Goal: Transaction & Acquisition: Purchase product/service

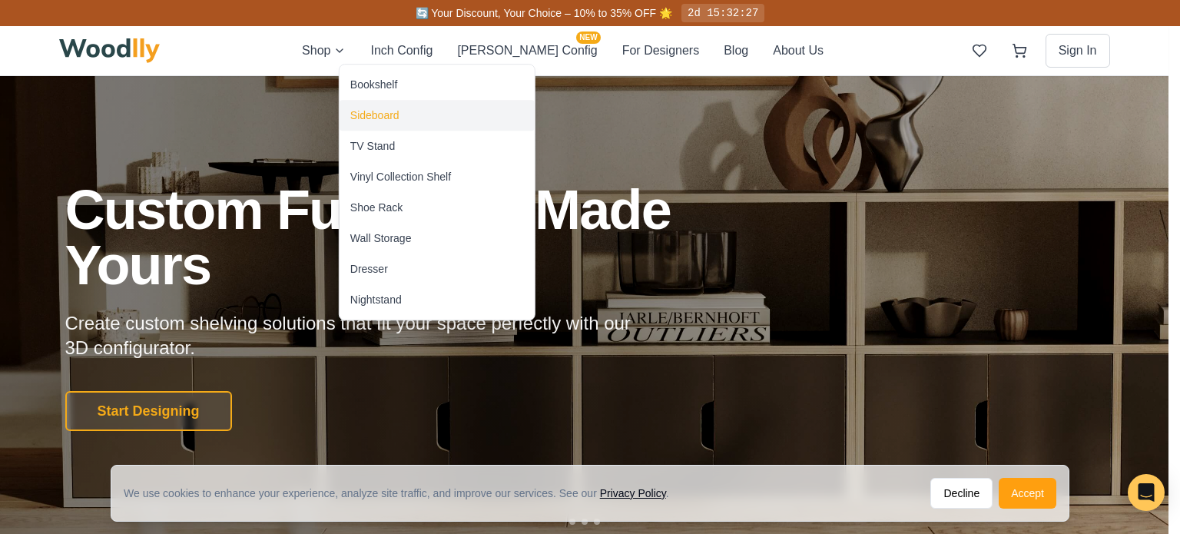
click at [376, 124] on div "Sideboard" at bounding box center [436, 115] width 195 height 31
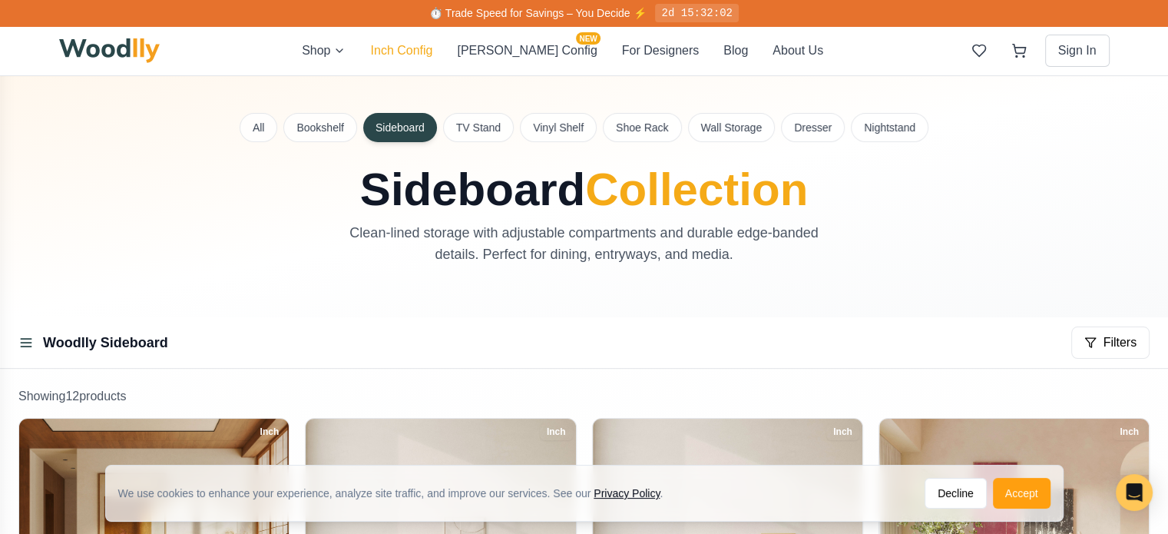
click at [432, 46] on button "Inch Config" at bounding box center [401, 50] width 62 height 18
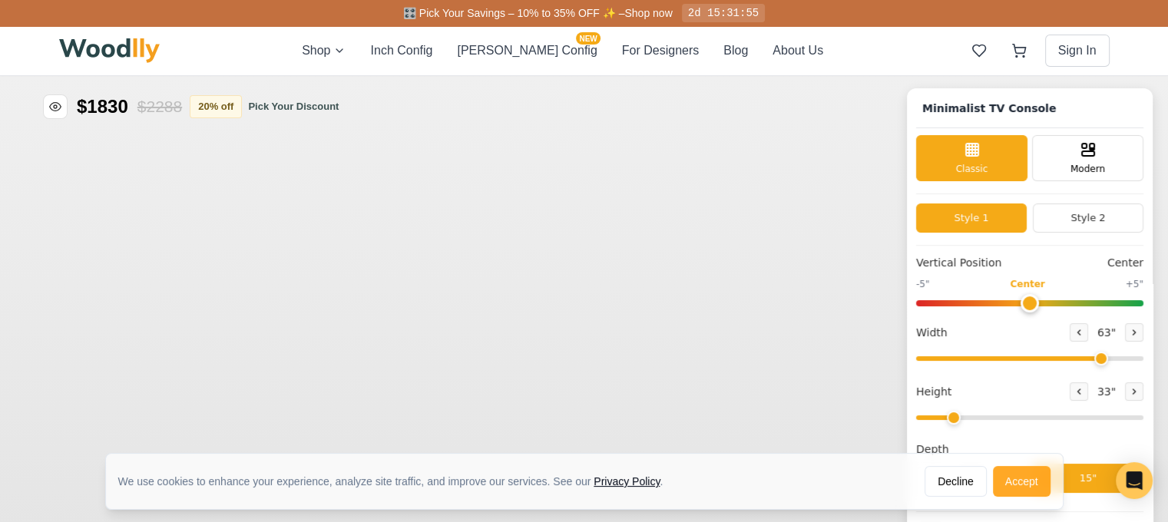
type input "63"
type input "2"
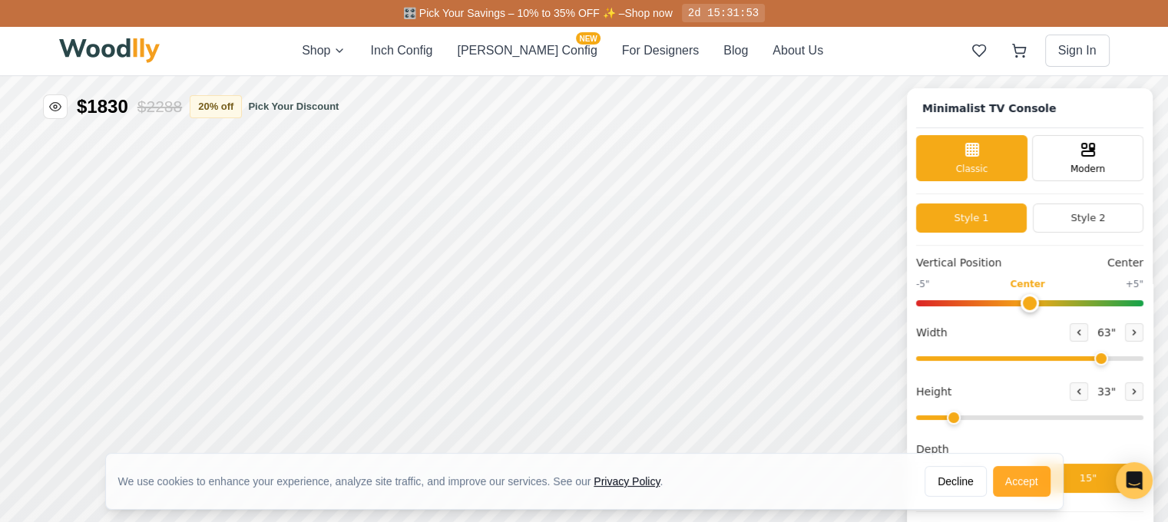
click at [1031, 485] on button "Accept" at bounding box center [1022, 481] width 58 height 31
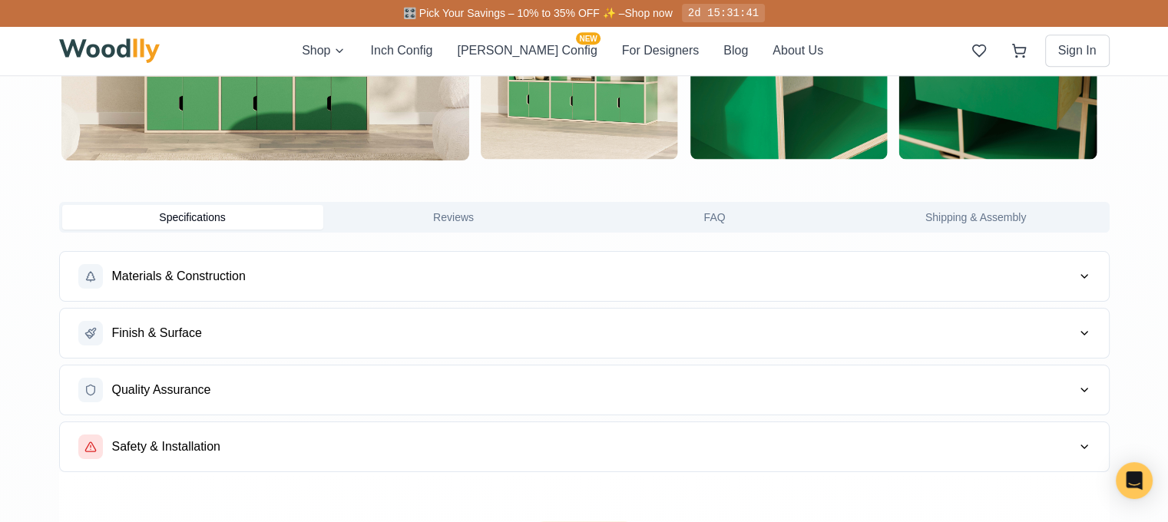
scroll to position [1141, 0]
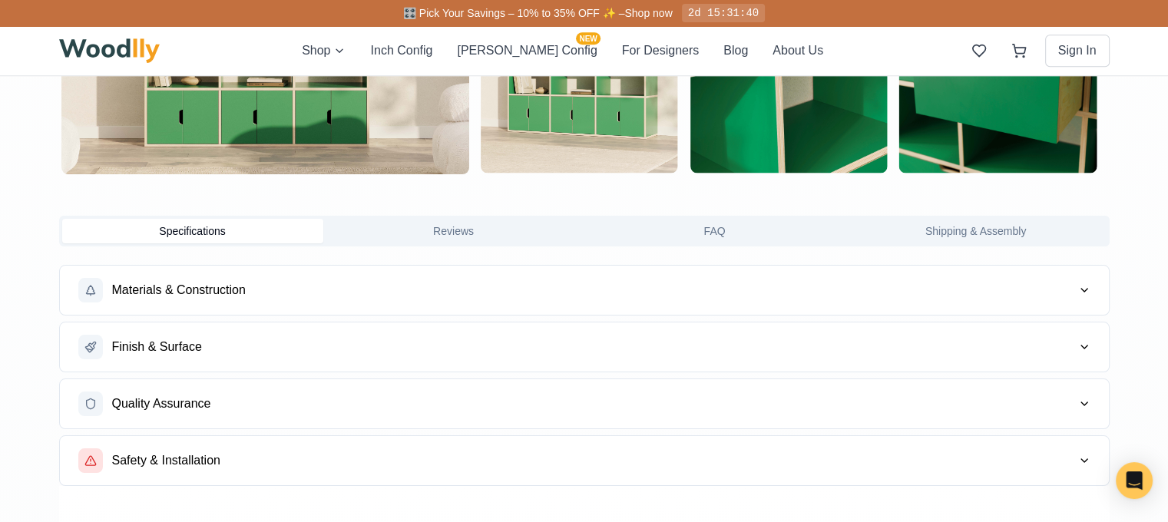
click at [638, 328] on button "Finish & Surface" at bounding box center [584, 347] width 1049 height 49
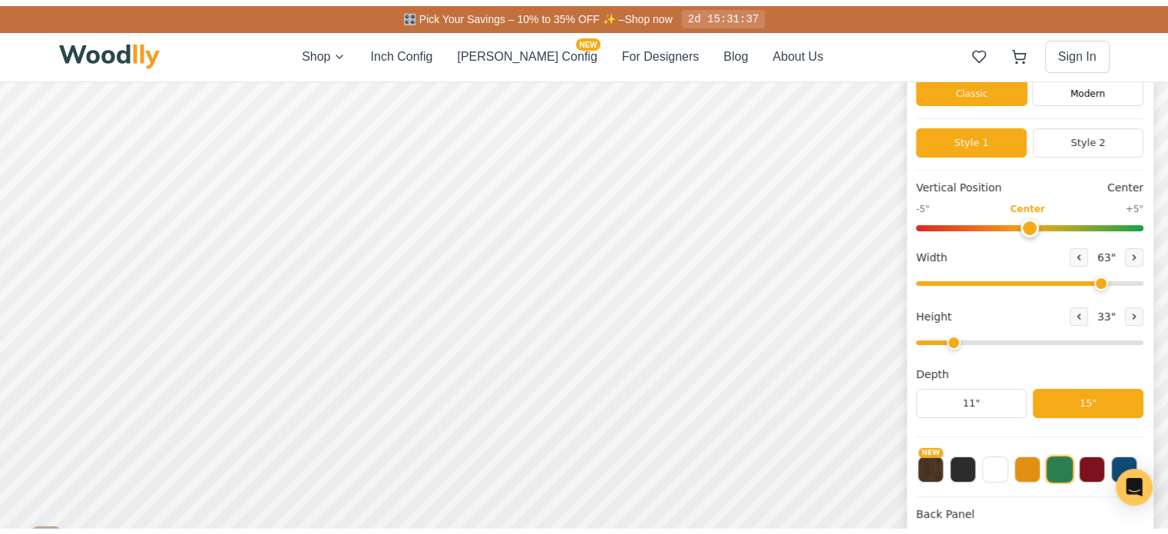
scroll to position [0, 0]
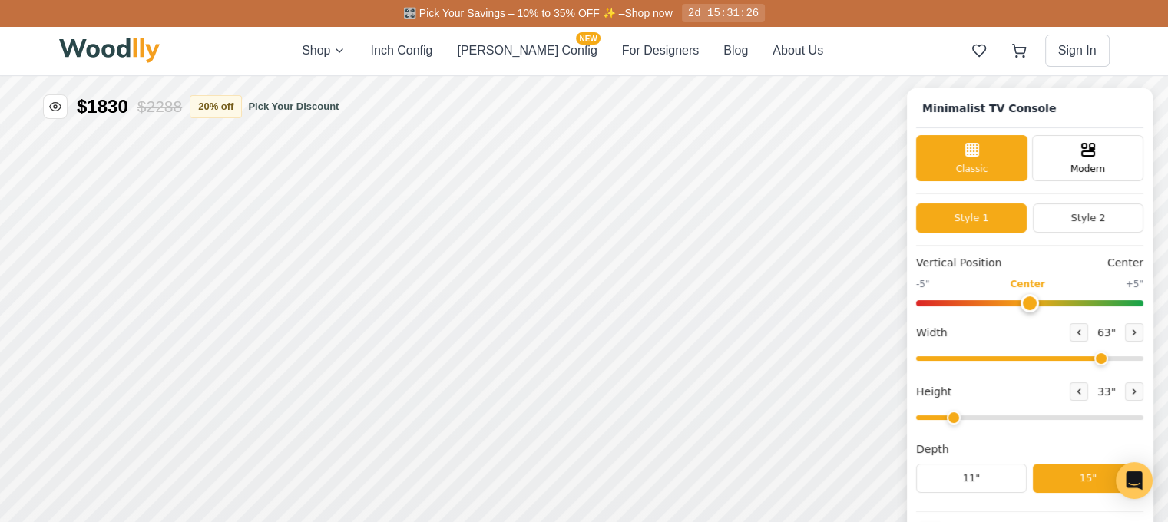
click at [126, 58] on img at bounding box center [109, 50] width 101 height 25
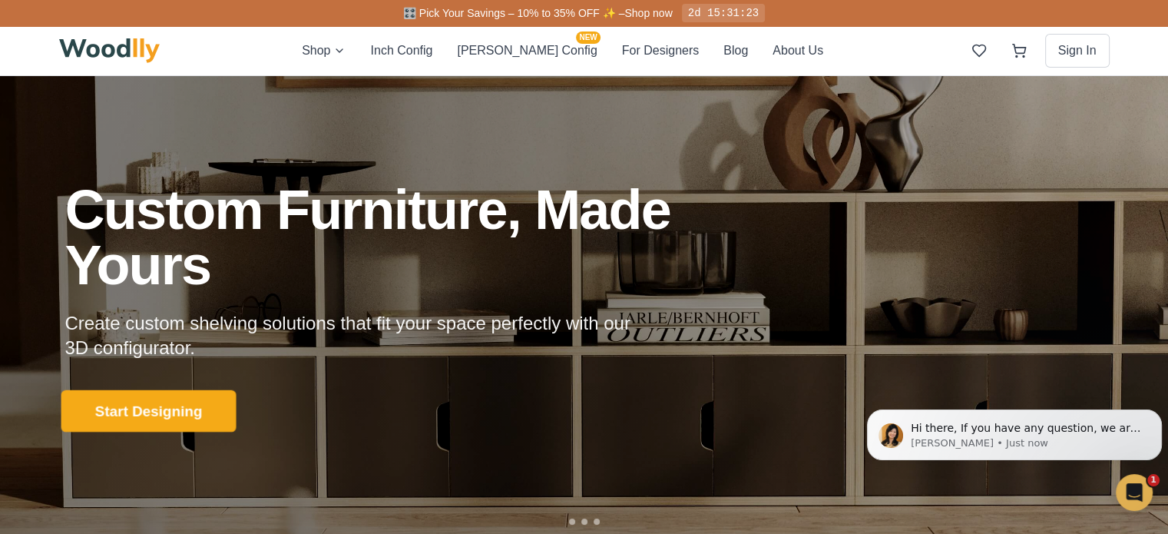
click at [174, 421] on button "Start Designing" at bounding box center [148, 411] width 175 height 42
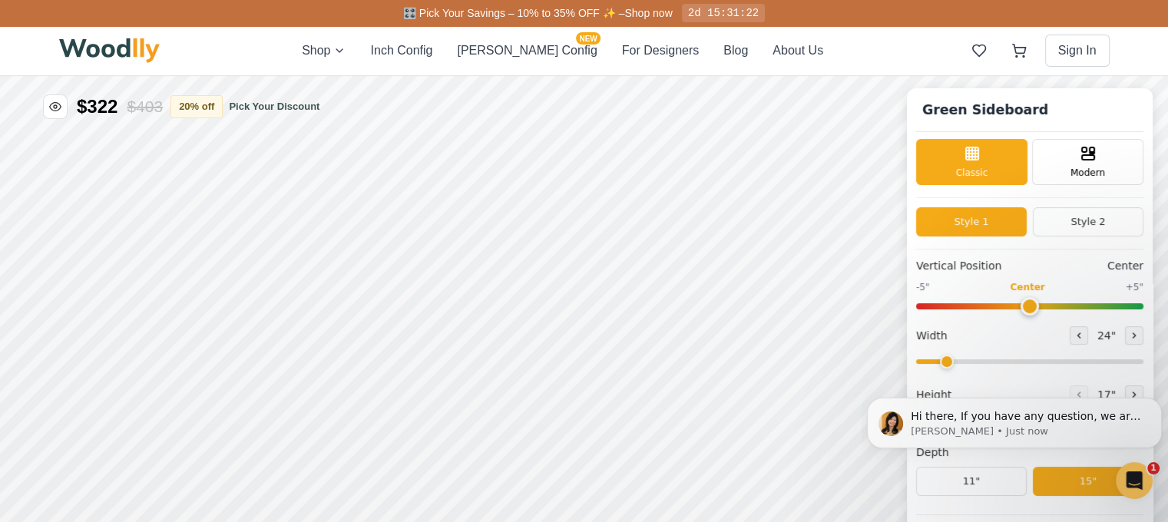
type input "56"
type input "2"
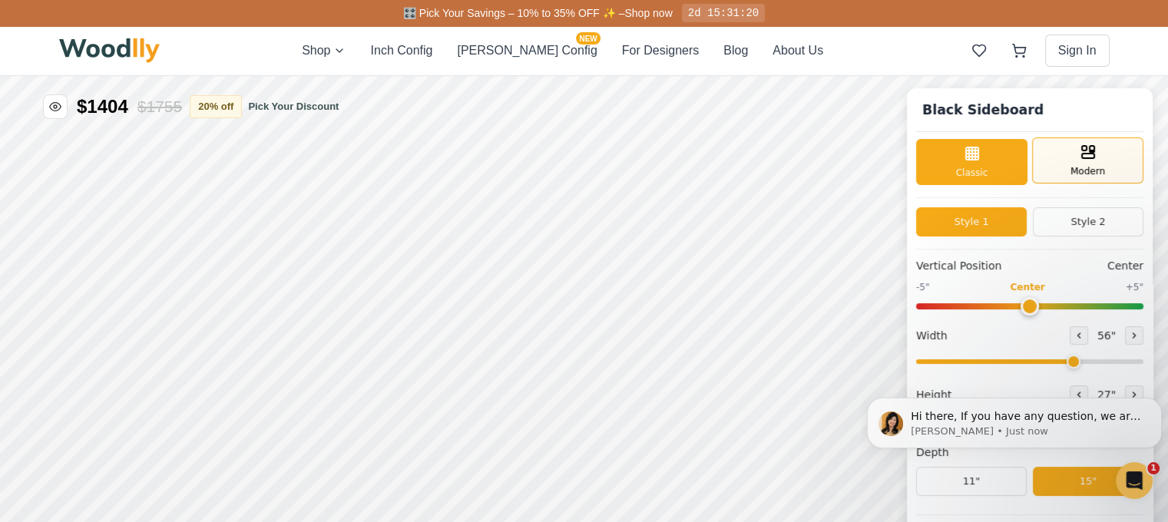
click at [1097, 160] on icon at bounding box center [1088, 152] width 18 height 18
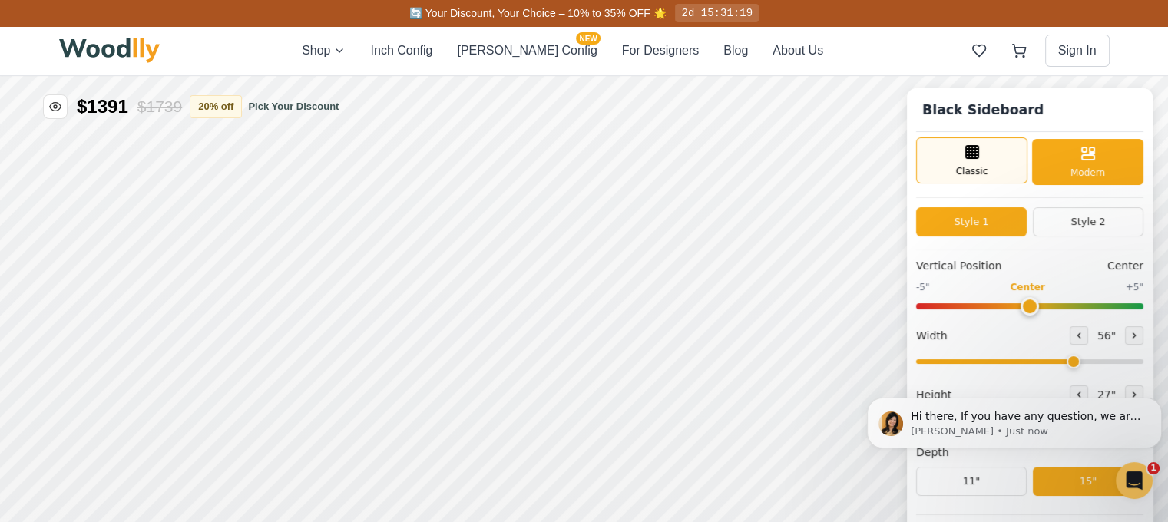
click at [966, 164] on div "Classic" at bounding box center [971, 160] width 111 height 46
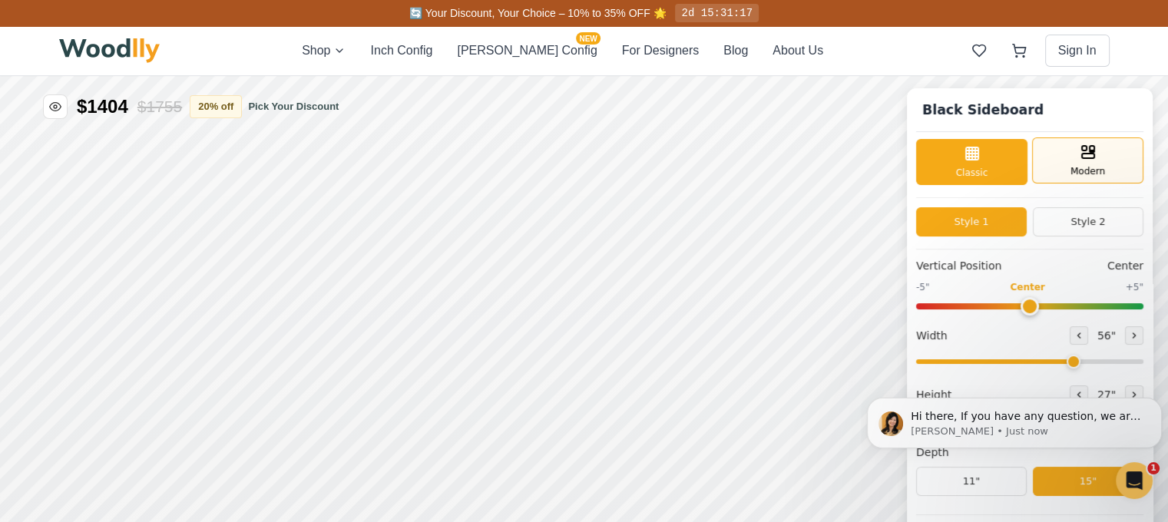
click at [1077, 167] on div "Modern" at bounding box center [1087, 160] width 111 height 46
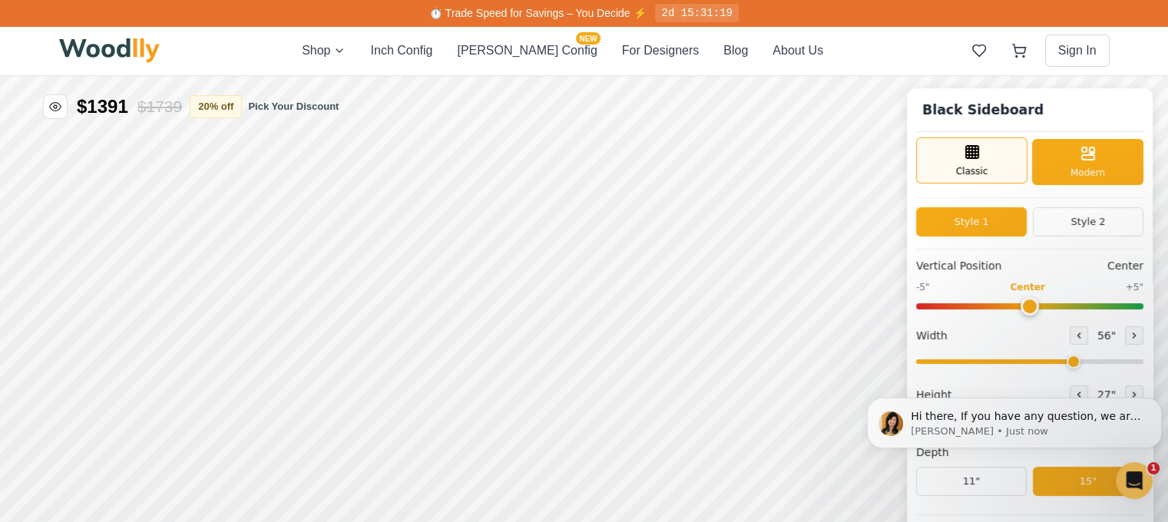
click at [1012, 167] on div "Classic" at bounding box center [971, 160] width 111 height 46
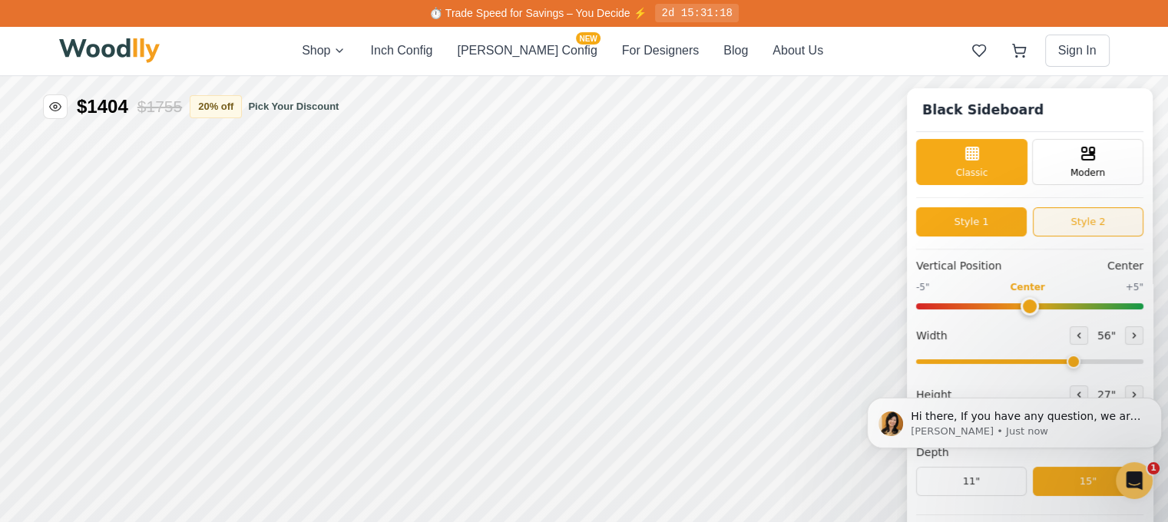
click at [1074, 220] on button "Style 2" at bounding box center [1088, 221] width 111 height 29
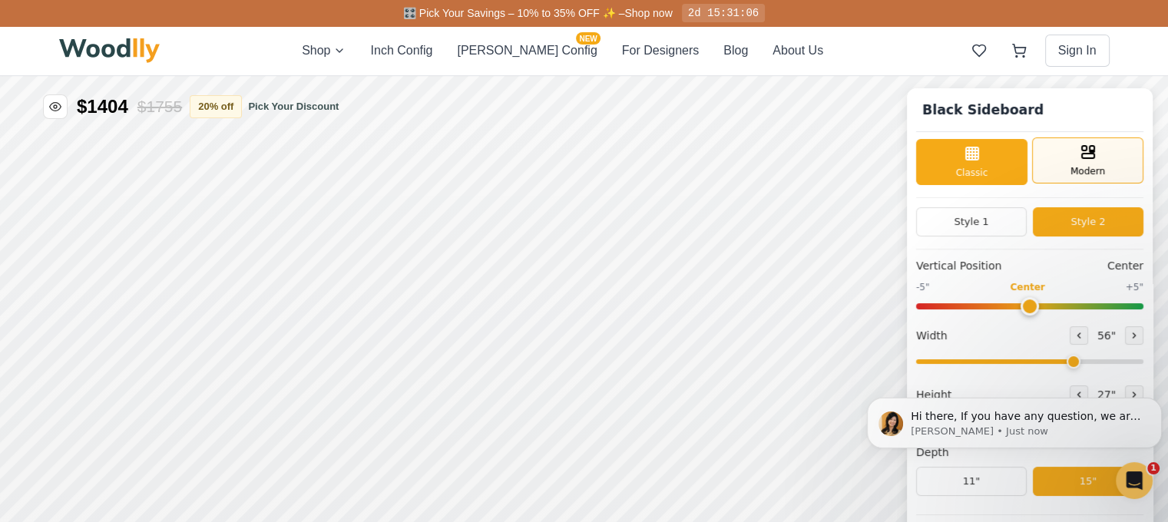
click at [1105, 172] on span "Modern" at bounding box center [1088, 171] width 35 height 14
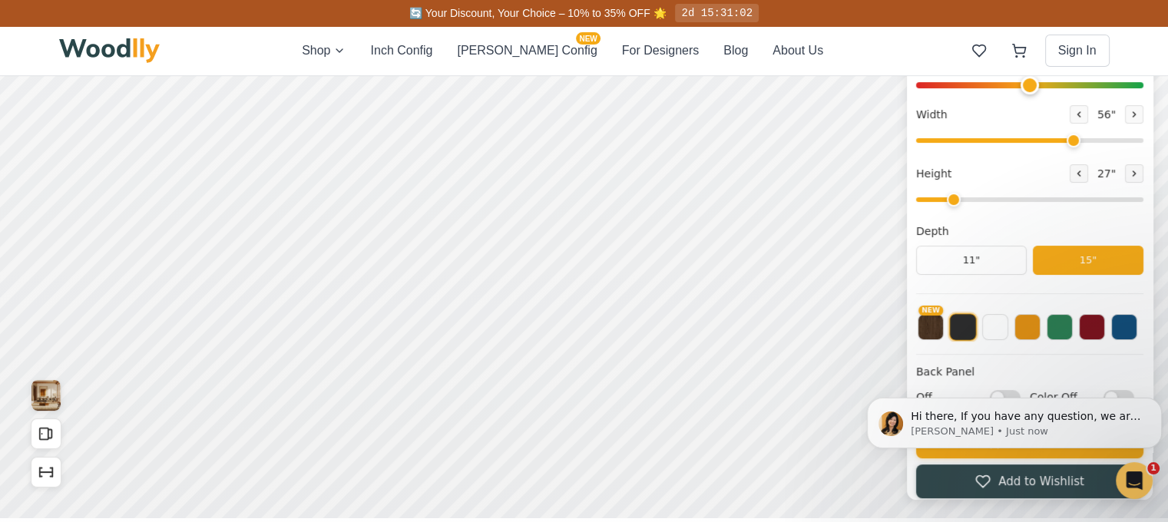
scroll to position [207, 0]
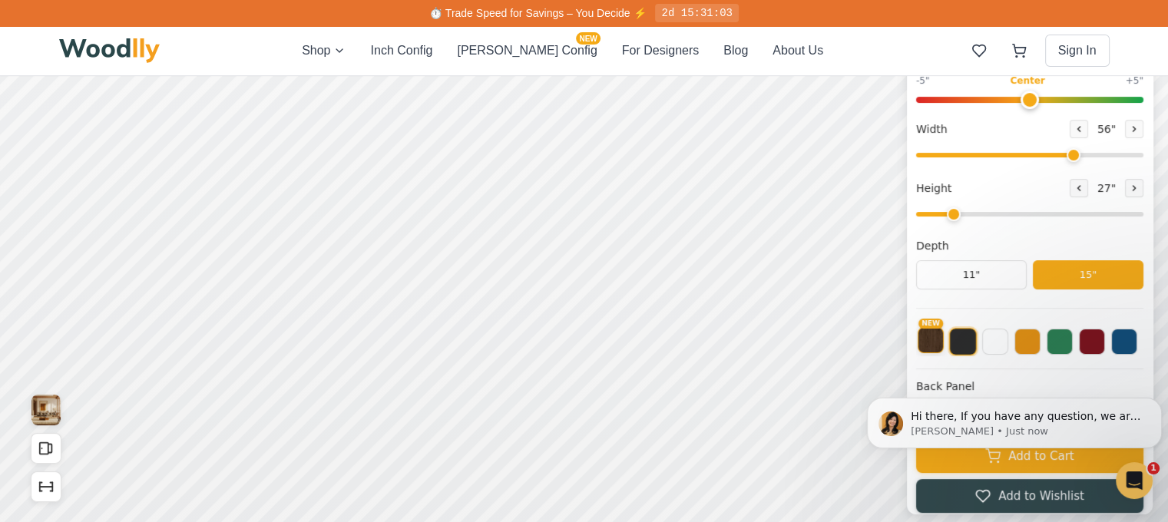
click at [944, 345] on button "NEW" at bounding box center [931, 340] width 26 height 26
click at [976, 349] on button at bounding box center [963, 340] width 26 height 26
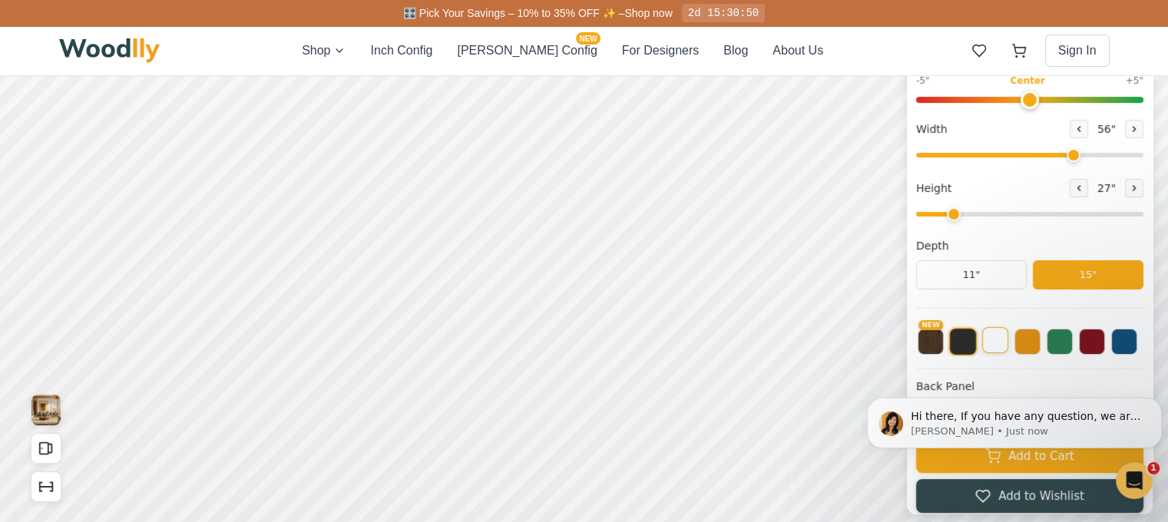
click at [1008, 344] on button at bounding box center [995, 340] width 26 height 26
click at [1040, 344] on button at bounding box center [1028, 340] width 26 height 26
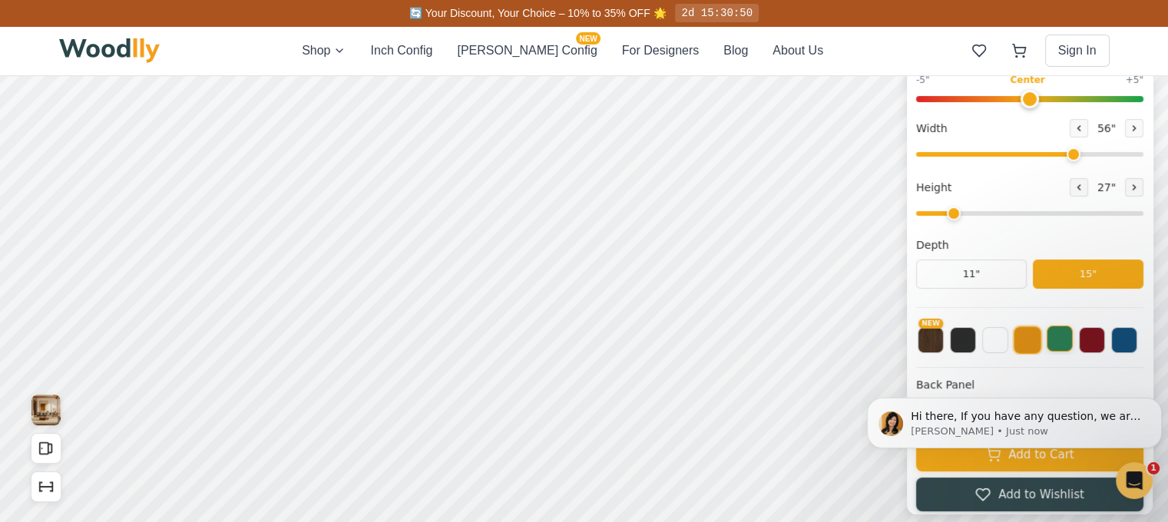
click at [1073, 346] on button at bounding box center [1060, 339] width 26 height 26
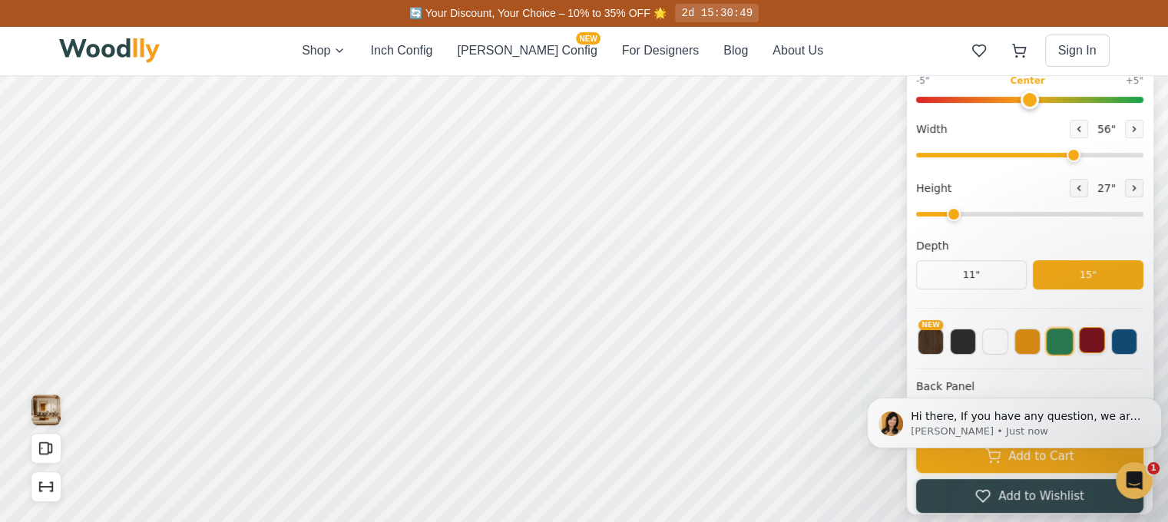
click at [1105, 346] on button at bounding box center [1092, 340] width 26 height 26
click at [1137, 346] on button at bounding box center [1124, 340] width 26 height 26
